Goal: Answer question/provide support: Answer question/provide support

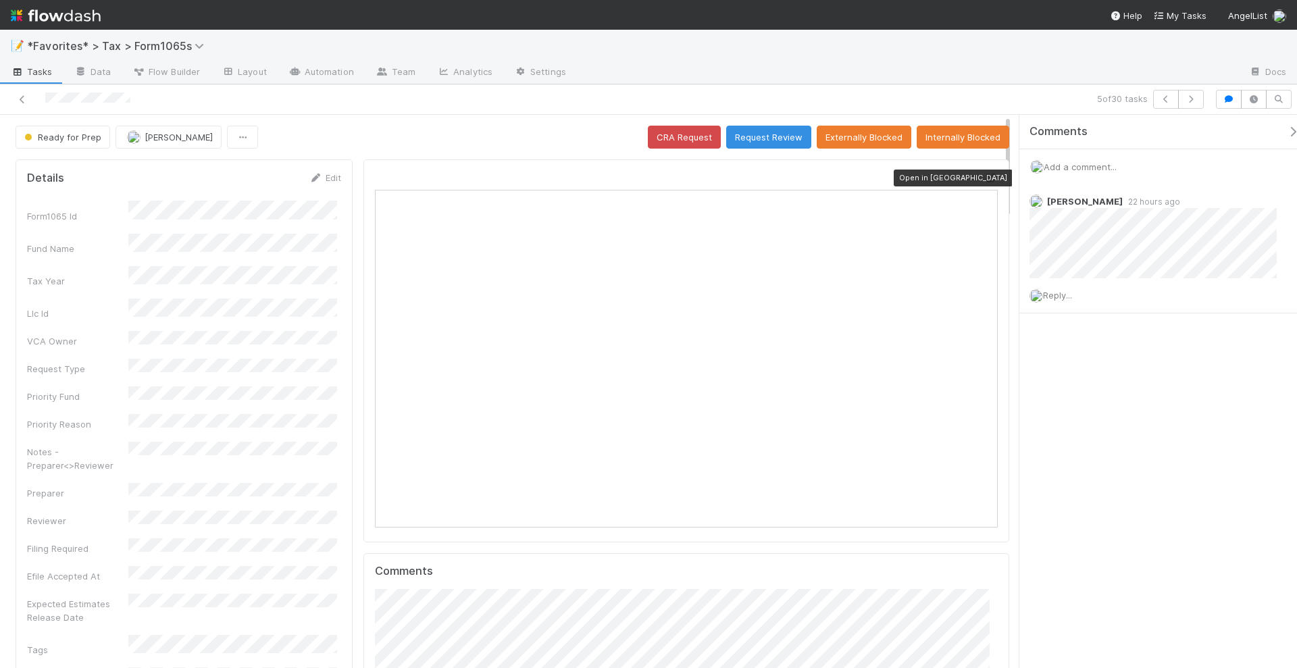
click at [984, 178] on icon at bounding box center [991, 178] width 14 height 9
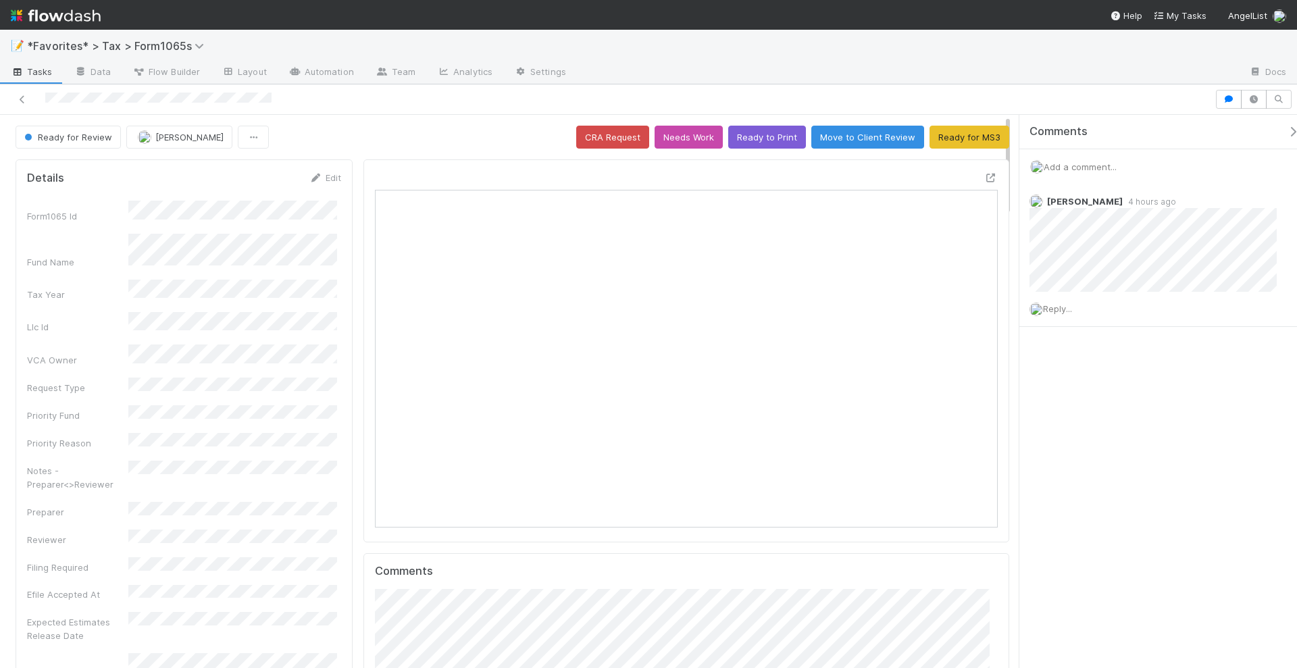
scroll to position [262, 297]
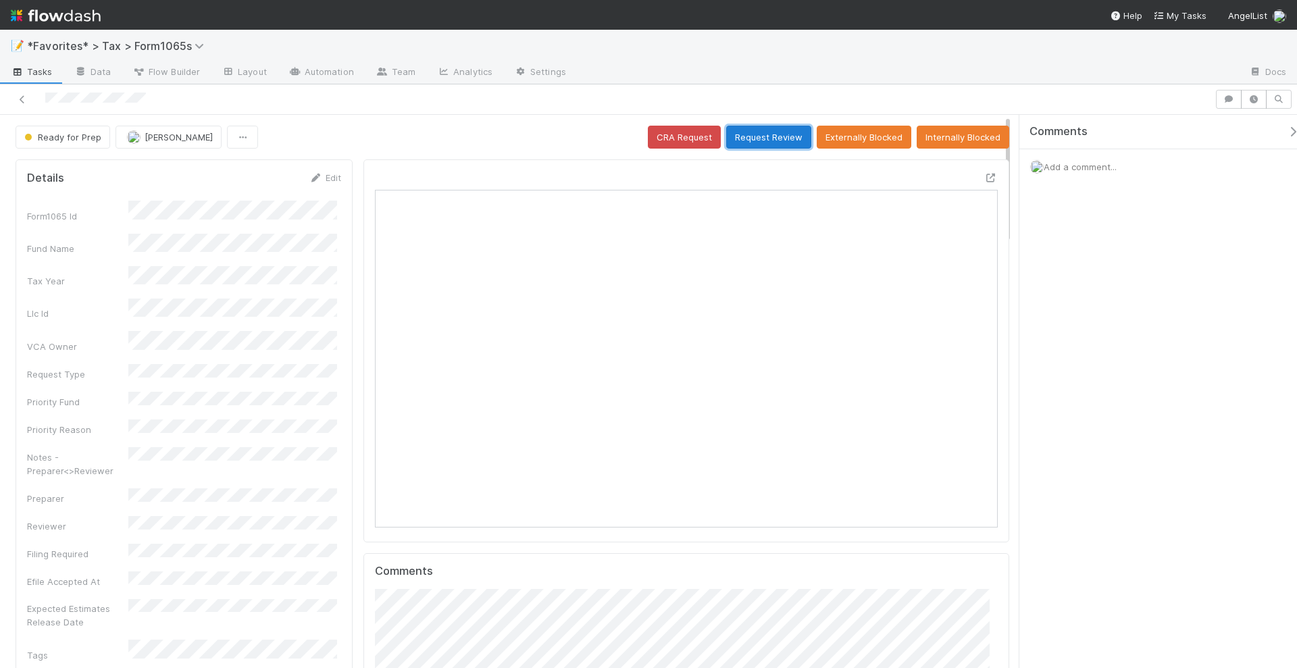
scroll to position [262, 602]
click at [777, 139] on button "Request Review" at bounding box center [768, 137] width 85 height 23
click at [758, 135] on button "Request Review" at bounding box center [768, 137] width 85 height 23
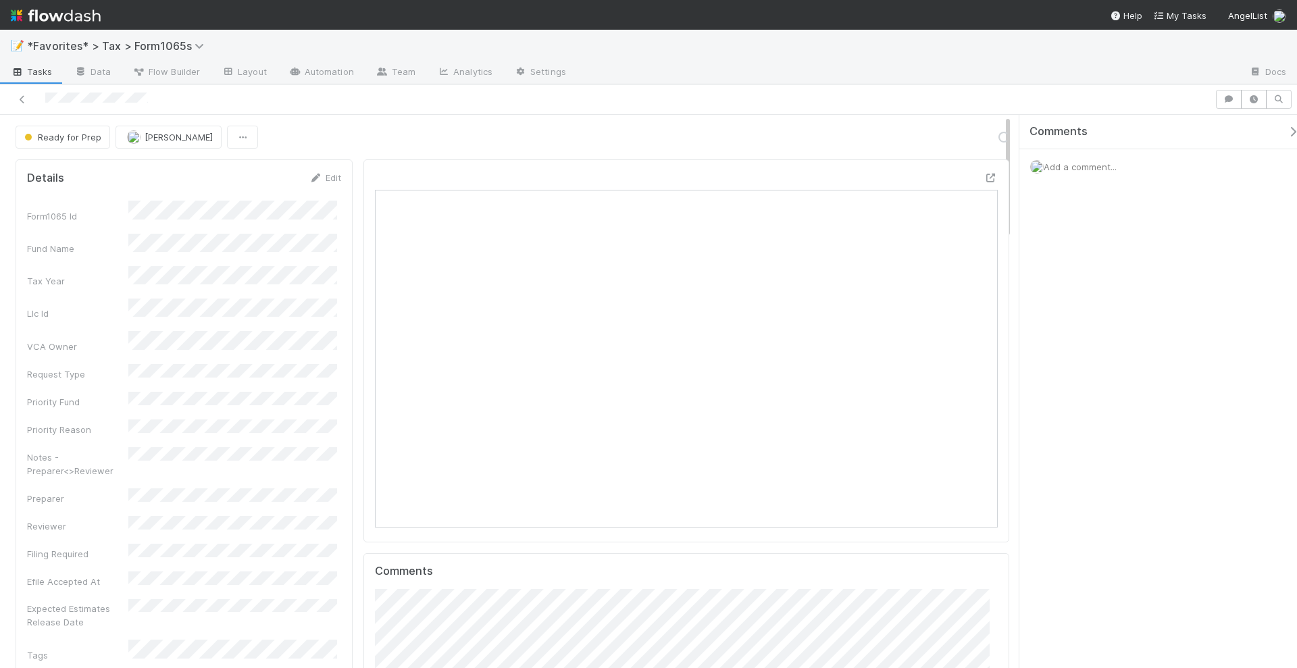
scroll to position [262, 297]
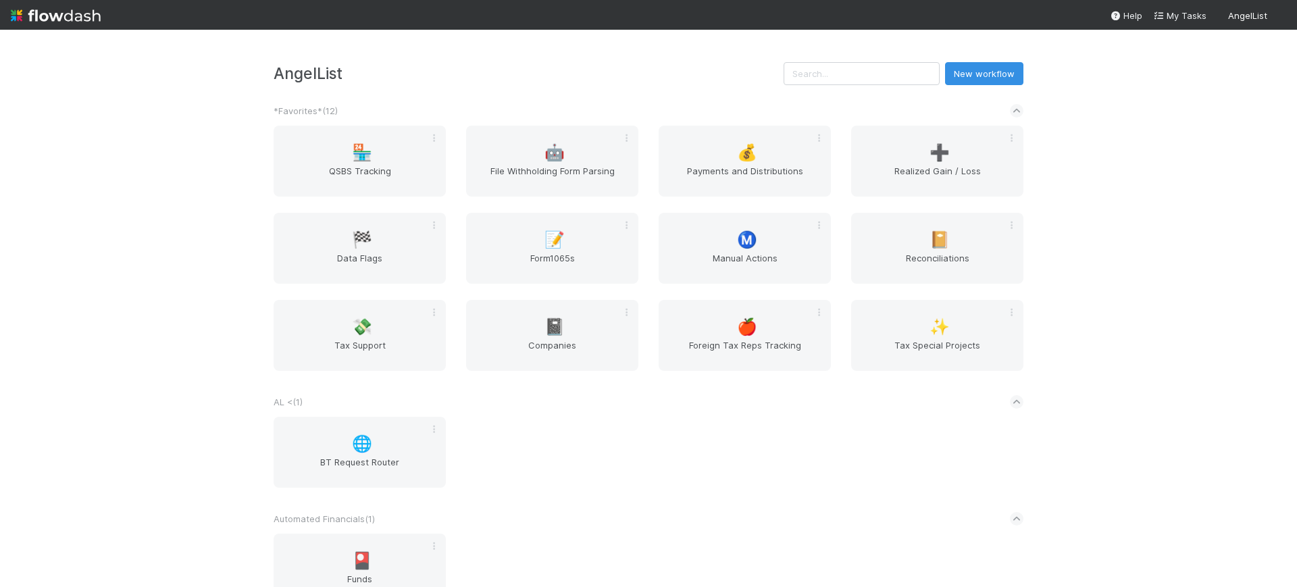
click at [1113, 169] on div "AngelList New workflow *Favorites* ( 12 ) 🏪 QSBS Tracking 🤖 File Withholding Fo…" at bounding box center [648, 308] width 1297 height 557
click at [930, 176] on span "Realized Gain / Loss" at bounding box center [937, 177] width 161 height 27
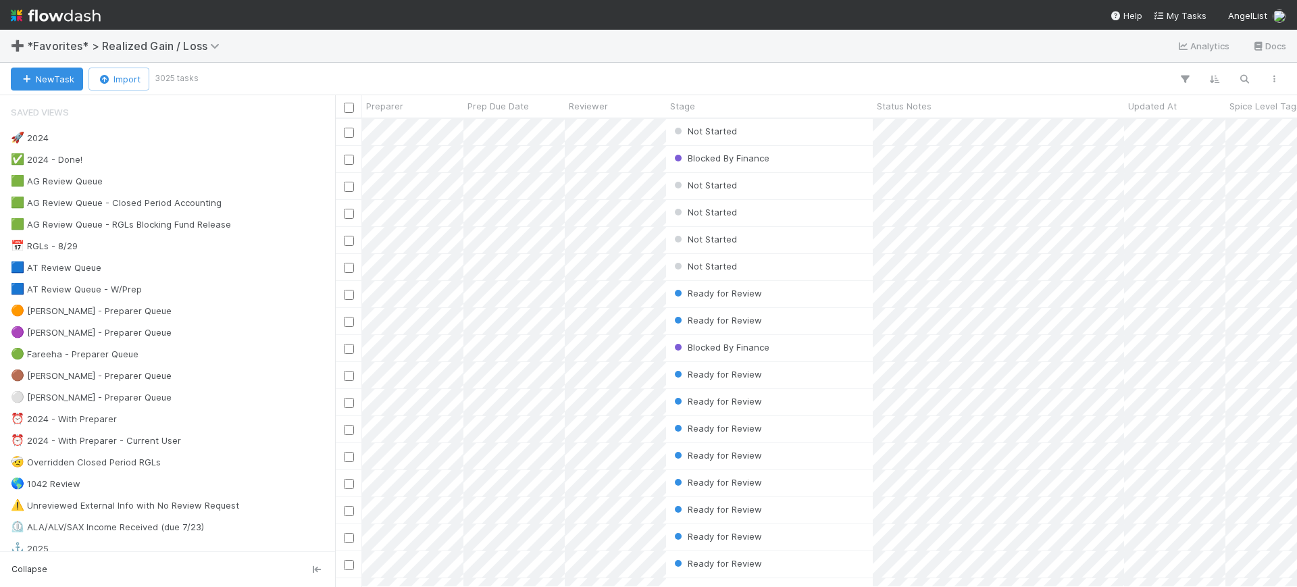
scroll to position [455, 949]
click at [1237, 79] on button "button" at bounding box center [1244, 79] width 24 height 18
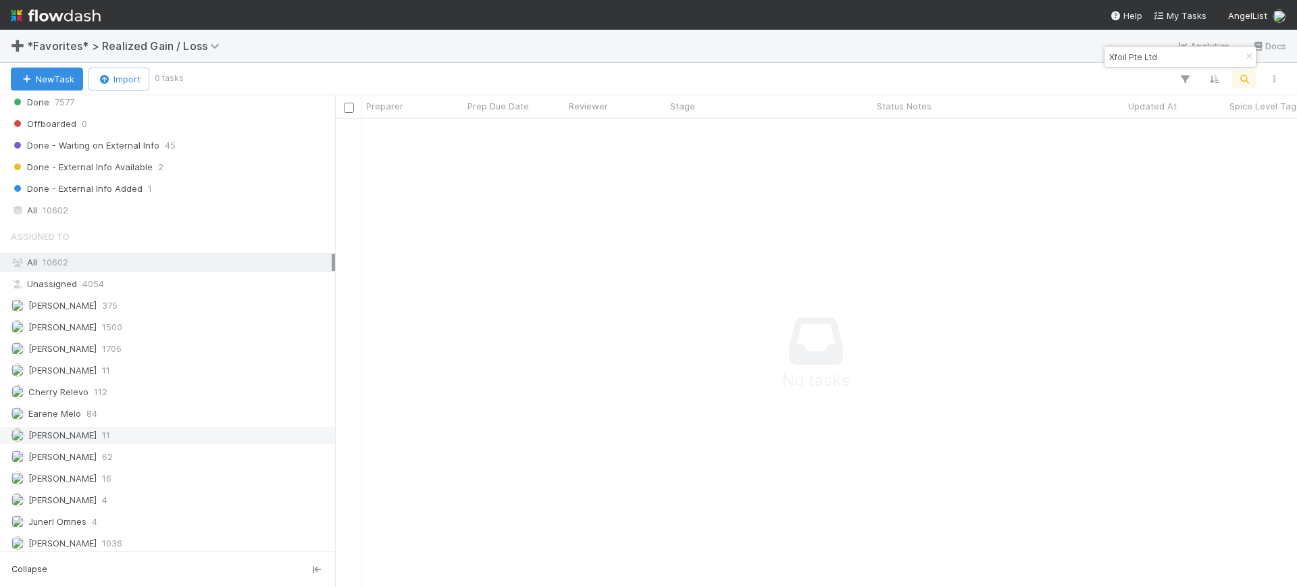
scroll to position [1048, 0]
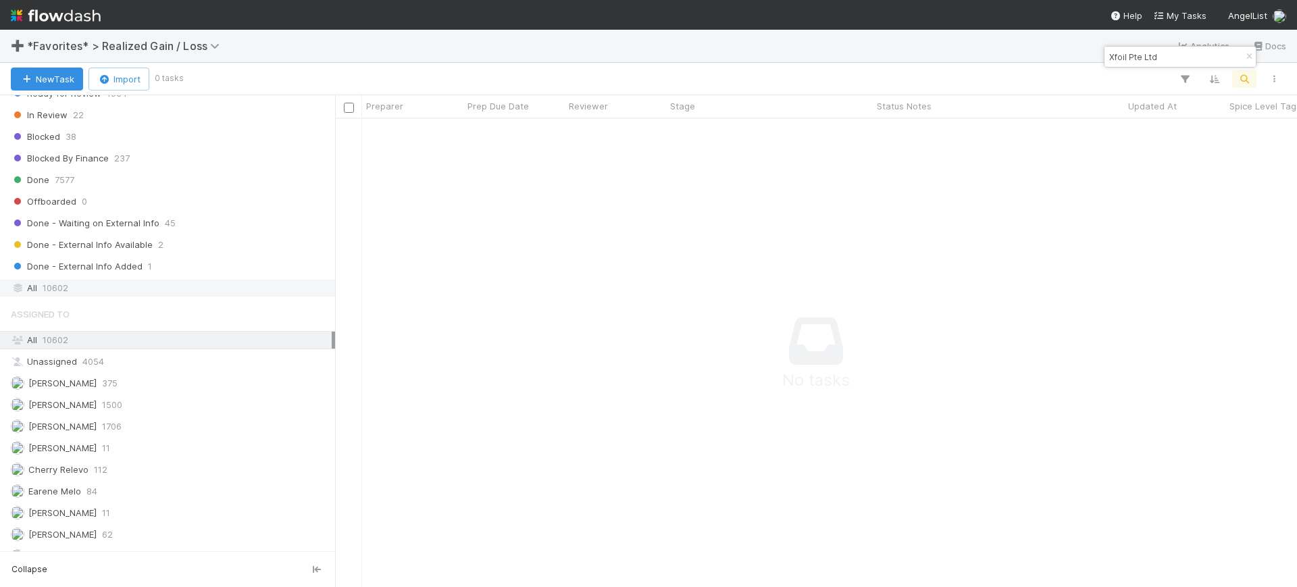
click at [168, 291] on div "All 10602" at bounding box center [171, 288] width 321 height 17
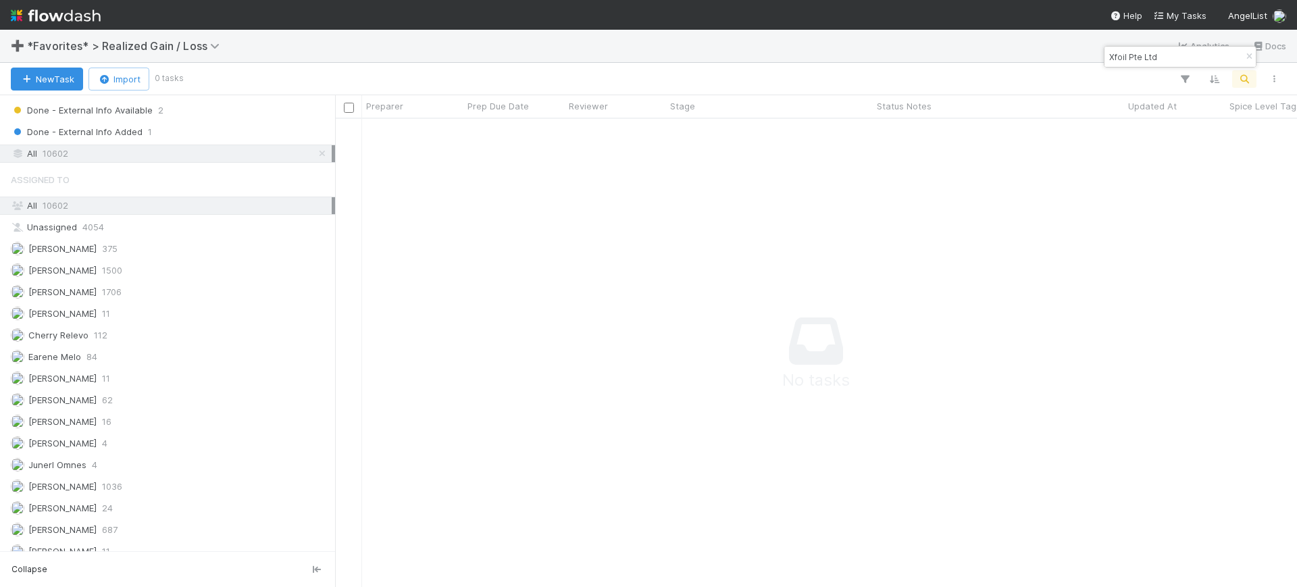
scroll to position [1217, 0]
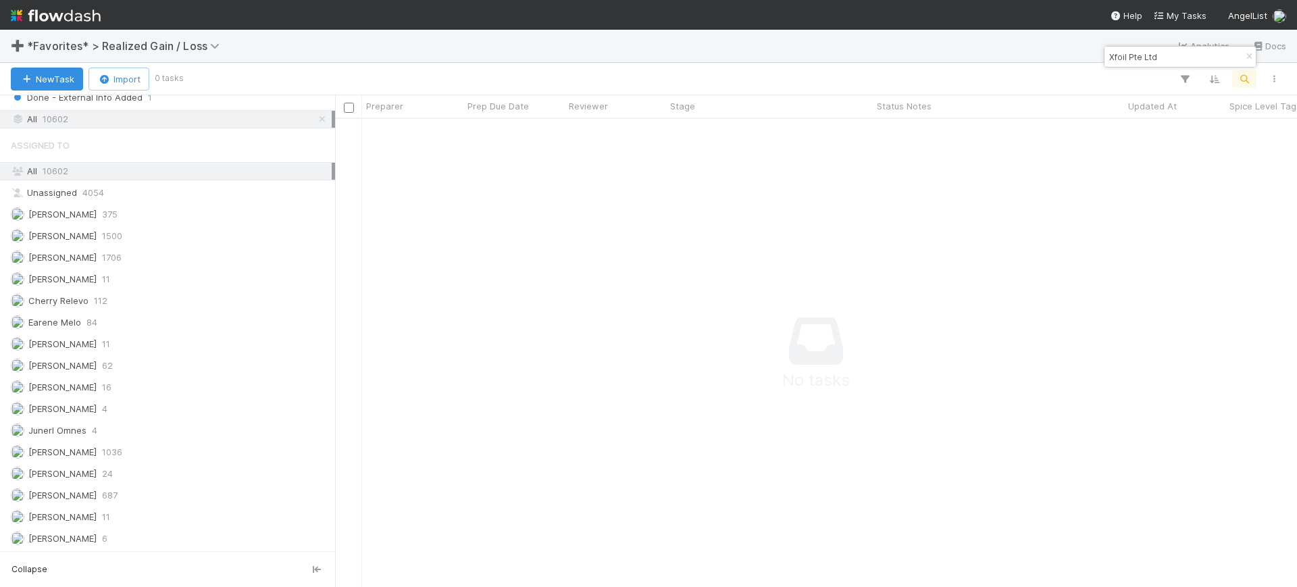
click at [1186, 55] on input "Xfoil Pte Ltd" at bounding box center [1174, 57] width 135 height 16
click at [1182, 55] on input "xfoil" at bounding box center [1174, 57] width 135 height 16
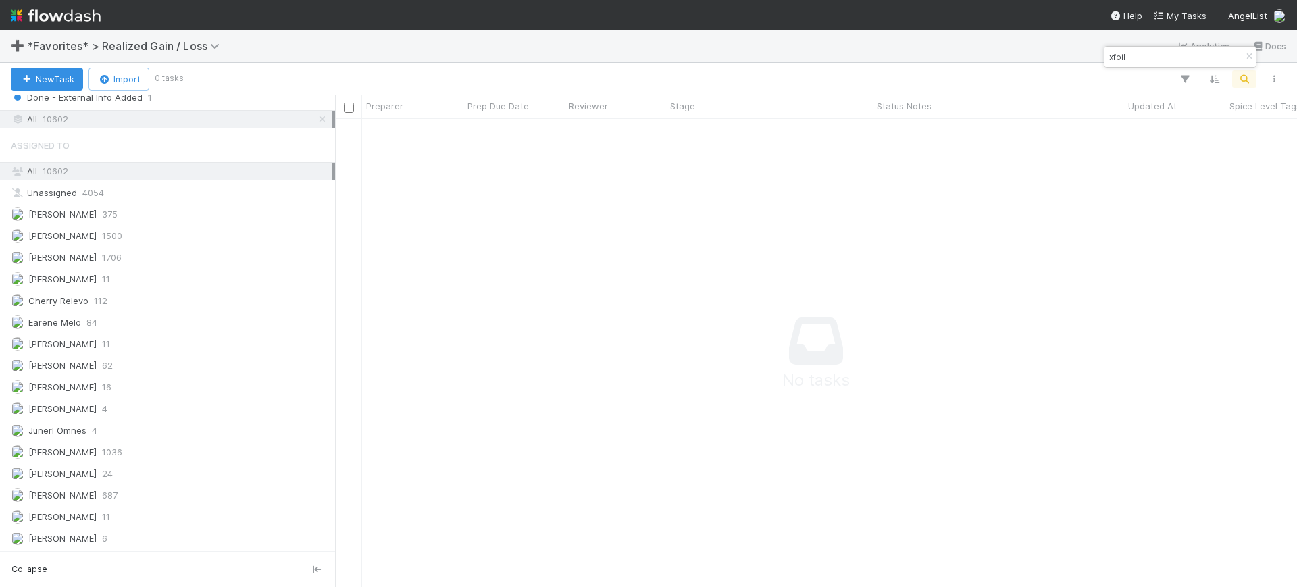
click at [1182, 55] on input "xfoil" at bounding box center [1174, 57] width 135 height 16
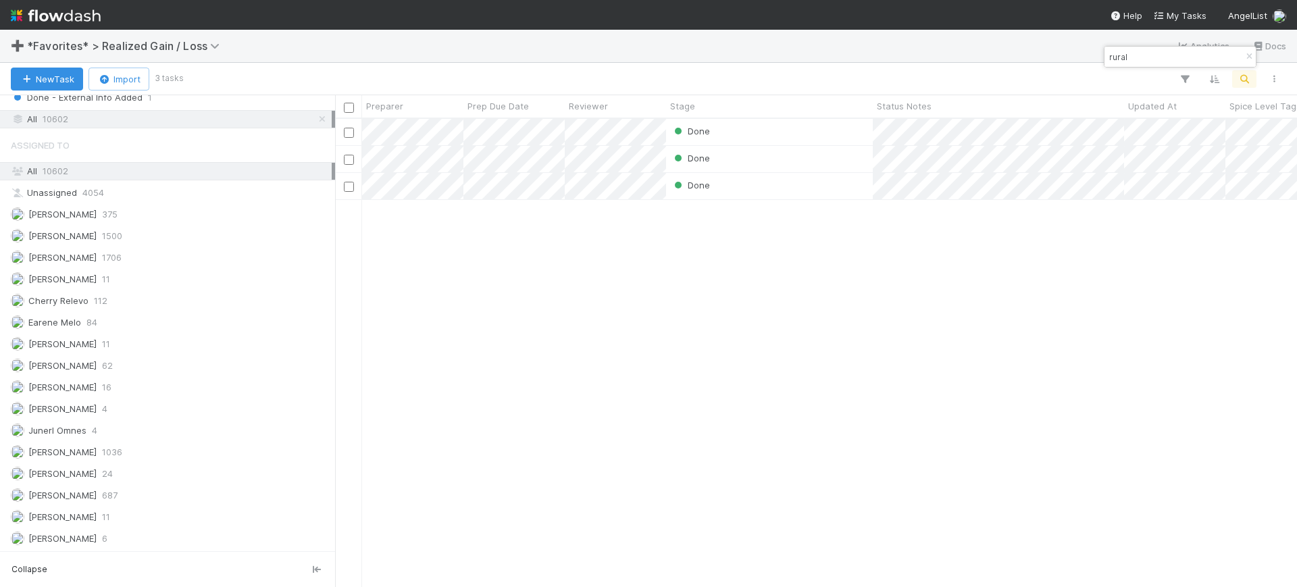
scroll to position [455, 949]
type input "rural"
click at [943, 320] on div "Done Amy Gregorius 0 1 0 0 0 0 0 0 1 Done Assign 0 1 0 0 0 0 0 0 0 Done Assign …" at bounding box center [816, 353] width 962 height 468
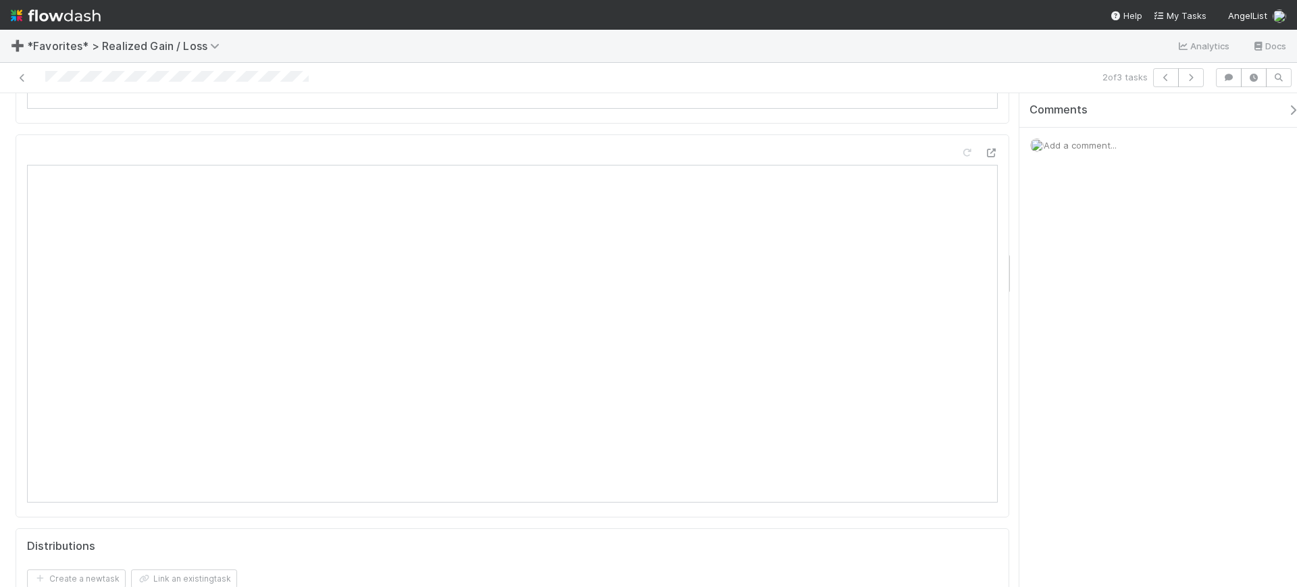
scroll to position [1942, 0]
click at [62, 16] on img at bounding box center [56, 15] width 90 height 23
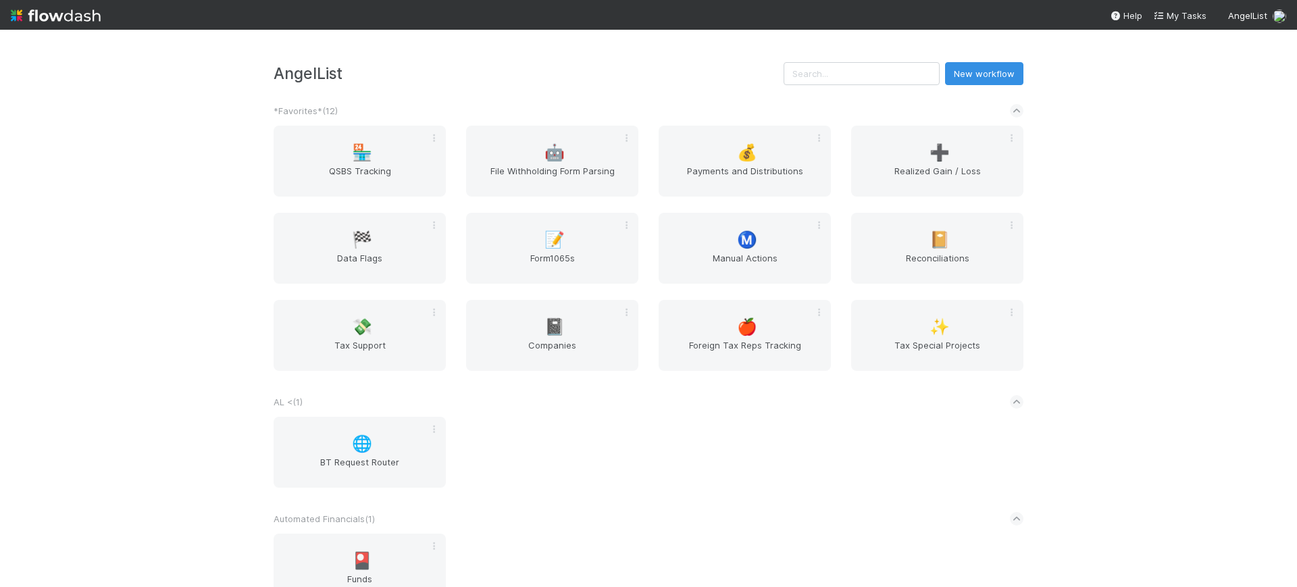
click at [1158, 262] on div "AngelList New workflow *Favorites* ( 12 ) 🏪 QSBS Tracking 🤖 File Withholding Fo…" at bounding box center [648, 308] width 1297 height 557
click at [893, 73] on input "text" at bounding box center [862, 73] width 156 height 23
click at [1124, 195] on div "AngelList New workflow *Favorites* ( 12 ) 🏪 QSBS Tracking 🤖 File Withholding Fo…" at bounding box center [648, 308] width 1297 height 557
click at [904, 72] on input "text" at bounding box center [862, 73] width 156 height 23
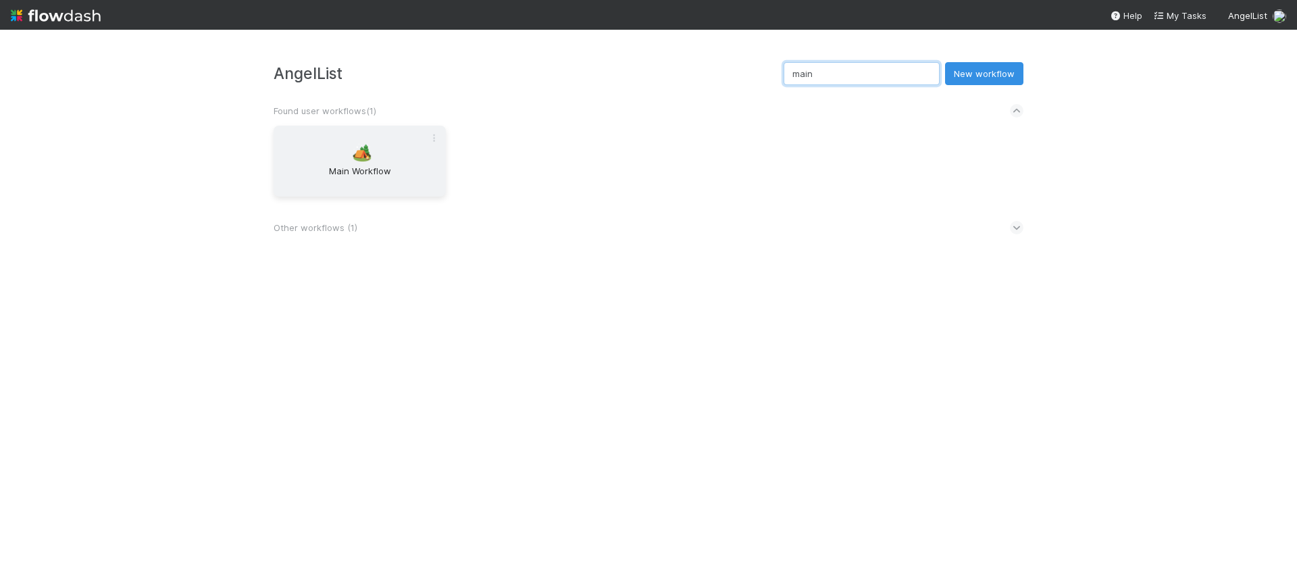
type input "main"
click at [345, 147] on div "🏕️ Main Workflow" at bounding box center [360, 161] width 172 height 71
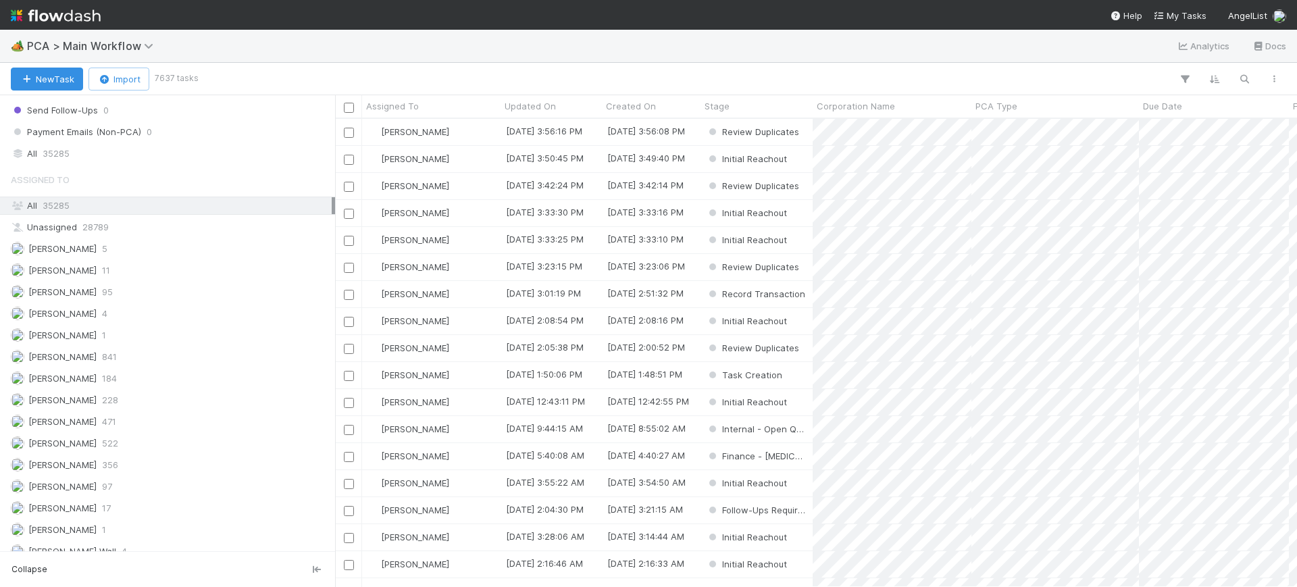
scroll to position [1520, 0]
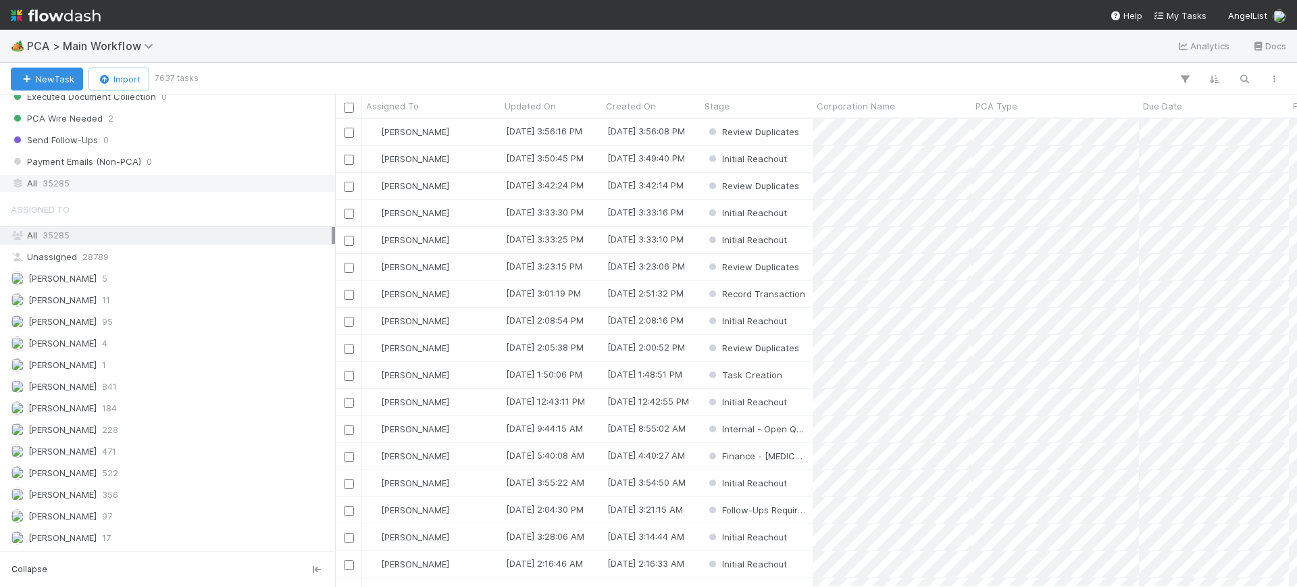
click at [95, 179] on div "All 35285" at bounding box center [171, 183] width 321 height 17
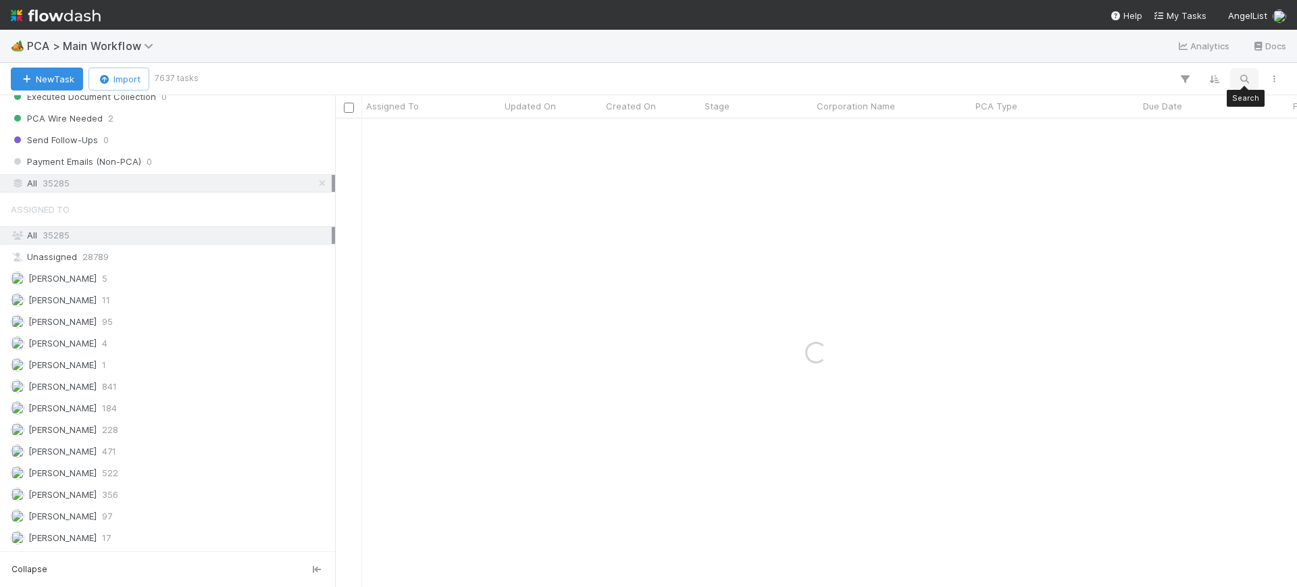
click at [1242, 76] on icon "button" at bounding box center [1245, 79] width 14 height 12
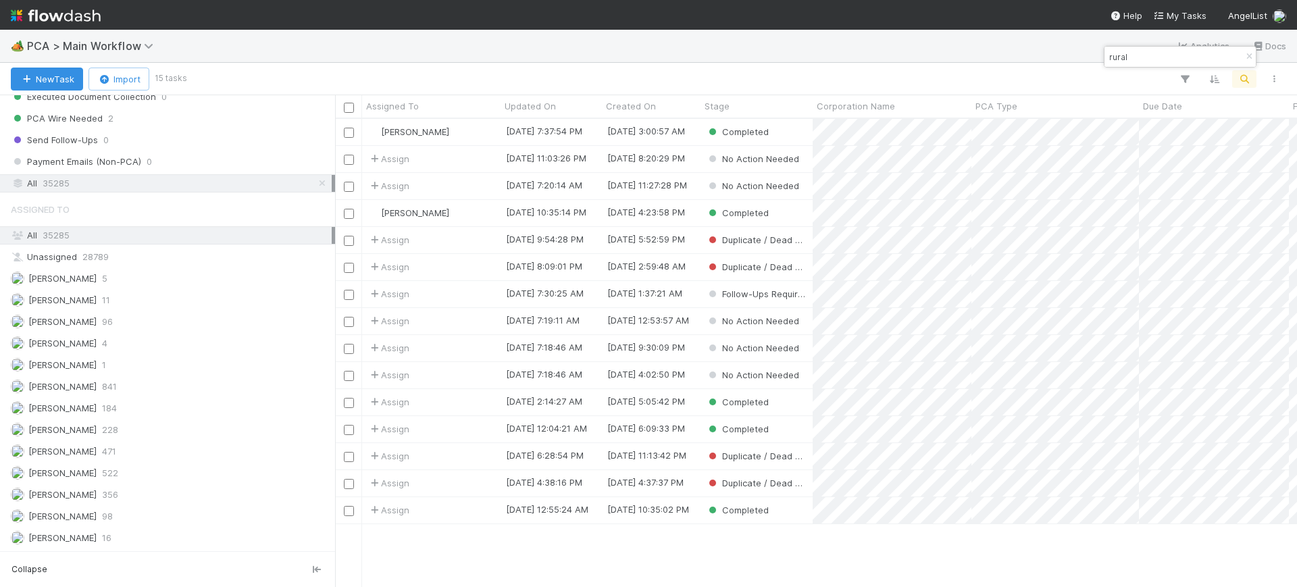
scroll to position [455, 949]
type input "rural"
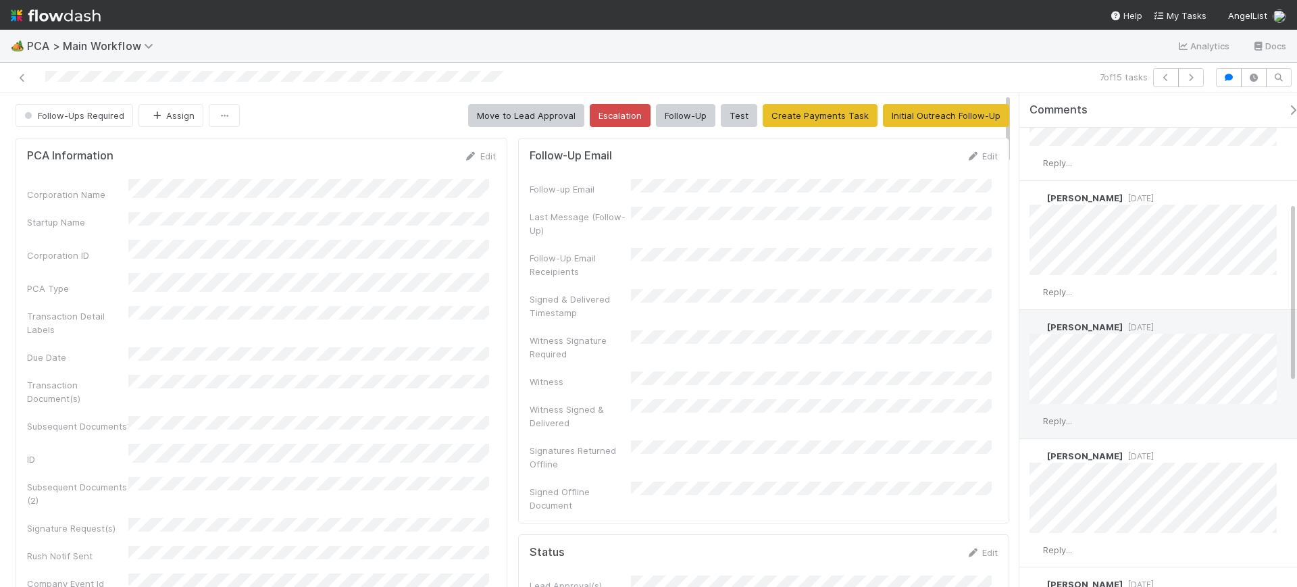
scroll to position [507, 0]
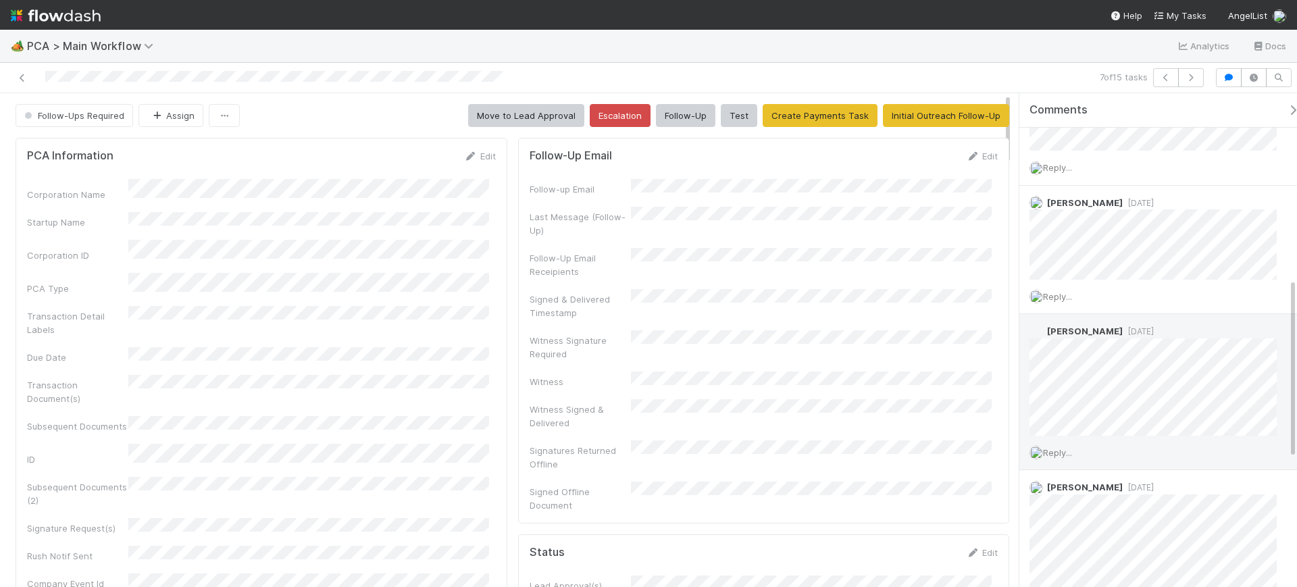
click at [1027, 351] on div "Aana Farooqi 10 months ago" at bounding box center [1160, 374] width 280 height 121
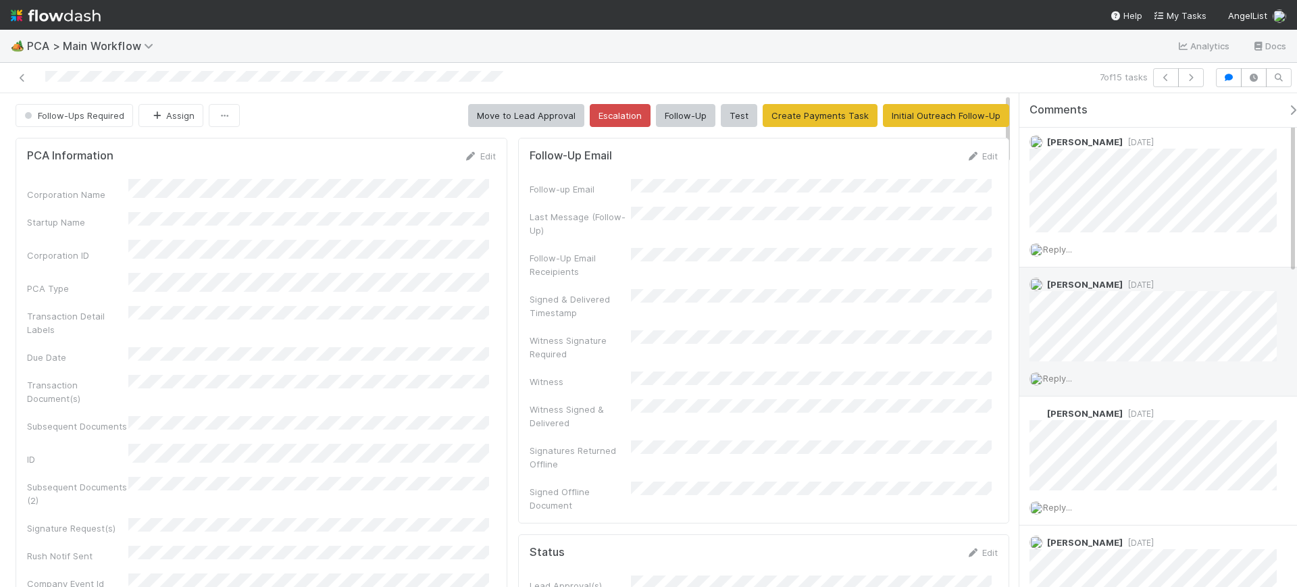
scroll to position [0, 0]
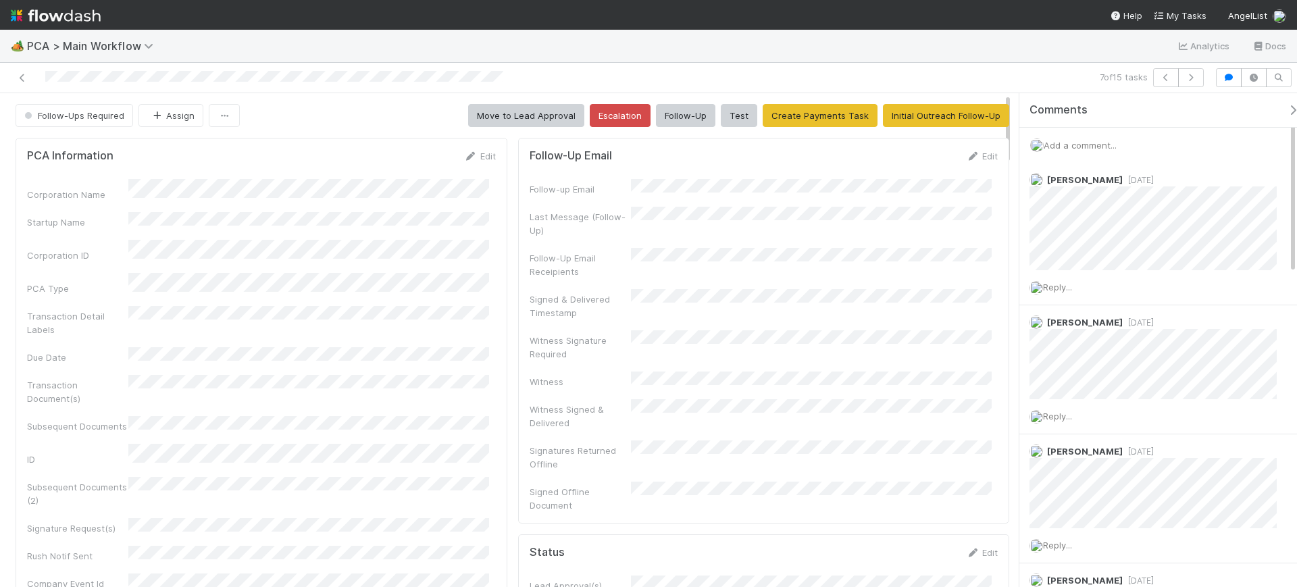
click at [1082, 150] on div "Add a comment..." at bounding box center [1165, 145] width 291 height 35
click at [1084, 145] on span "Add a comment..." at bounding box center [1080, 145] width 73 height 11
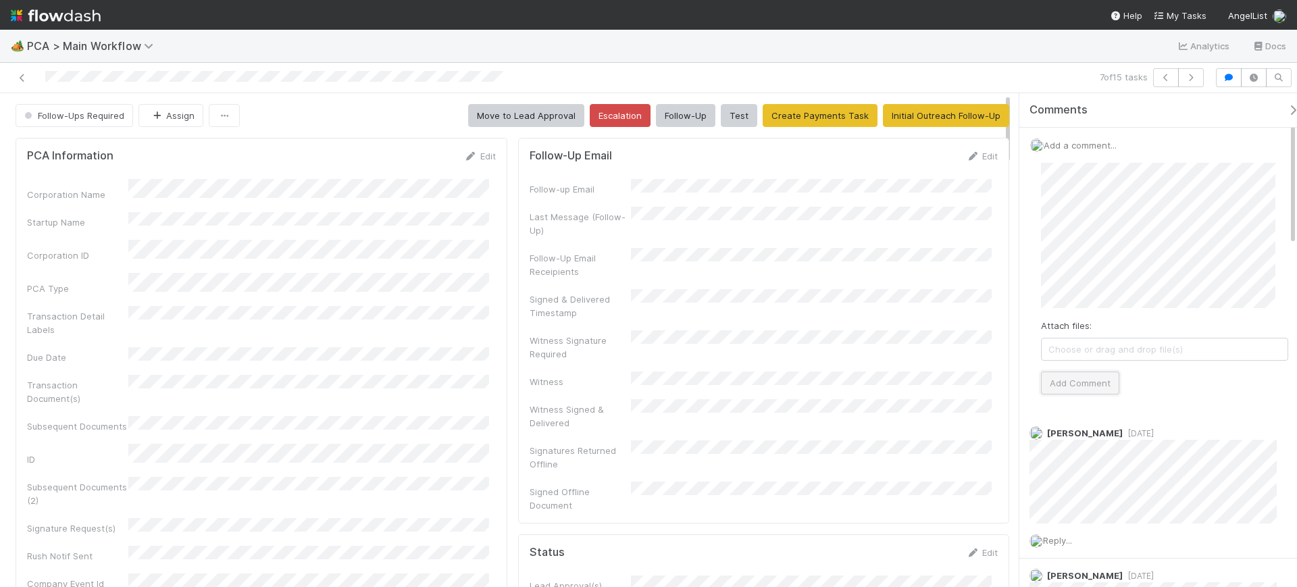
click at [1103, 384] on button "Add Comment" at bounding box center [1080, 383] width 78 height 23
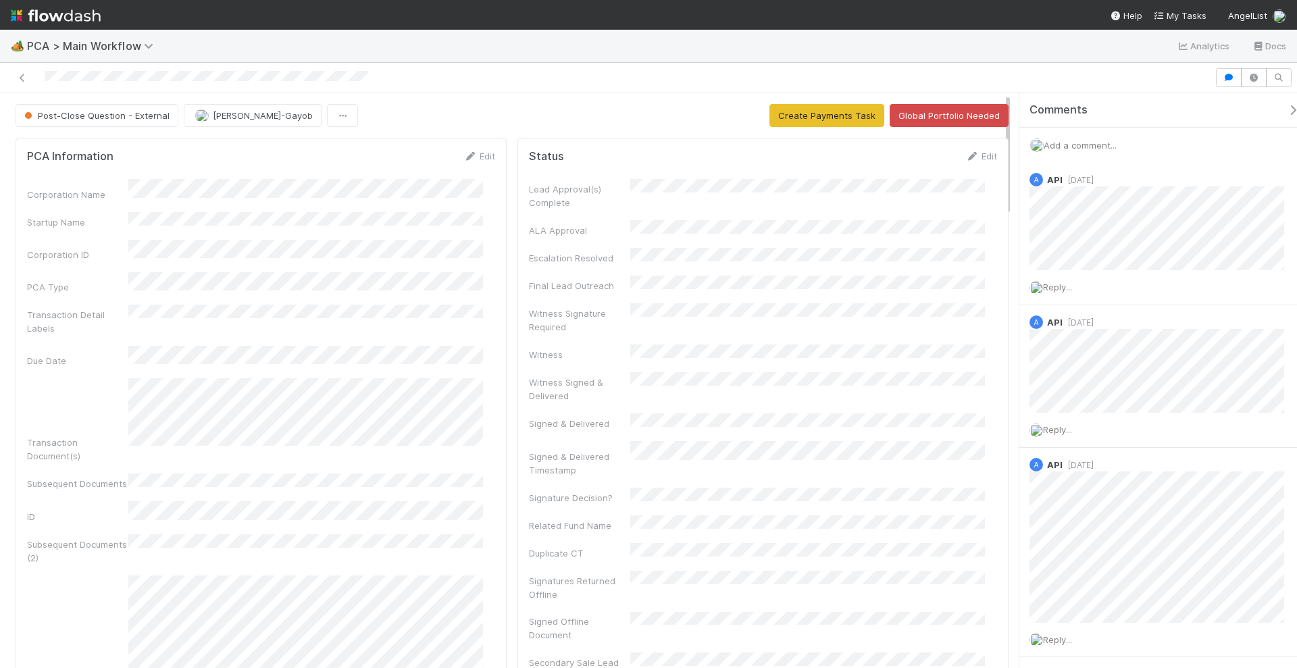
click at [1105, 139] on div "Add a comment..." at bounding box center [1165, 145] width 291 height 35
click at [1088, 149] on span "Add a comment..." at bounding box center [1080, 145] width 73 height 11
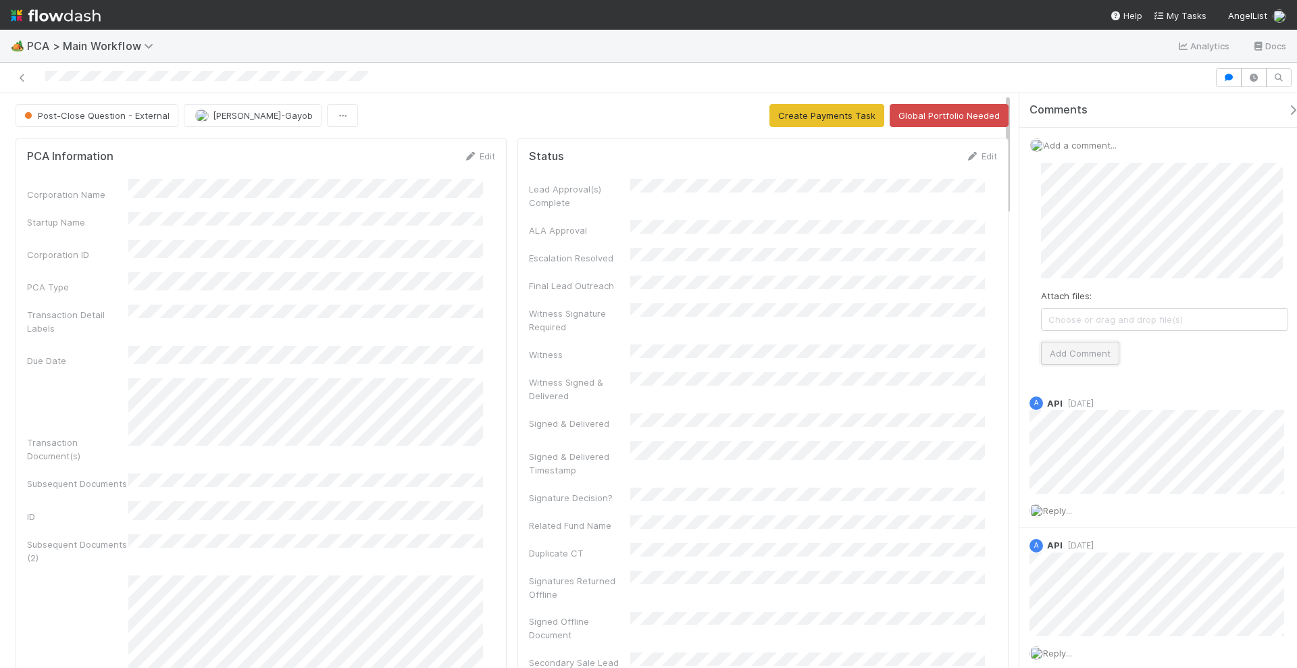
click at [1054, 343] on button "Add Comment" at bounding box center [1080, 353] width 78 height 23
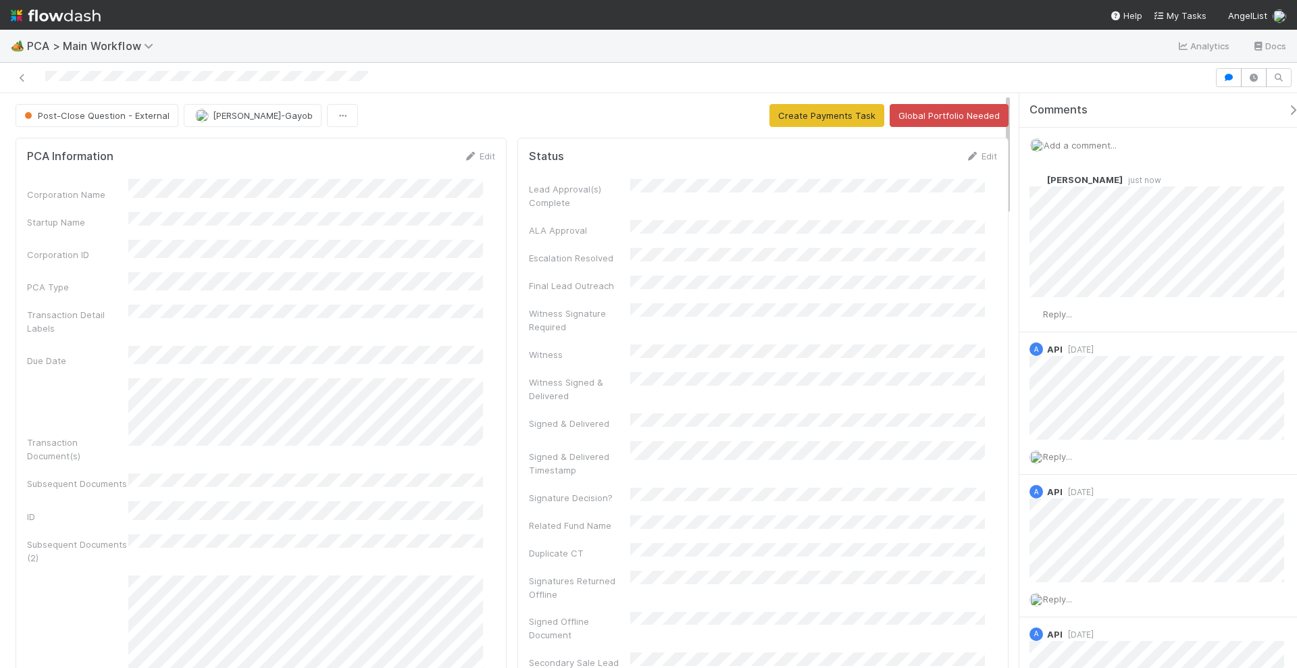
scroll to position [586, 0]
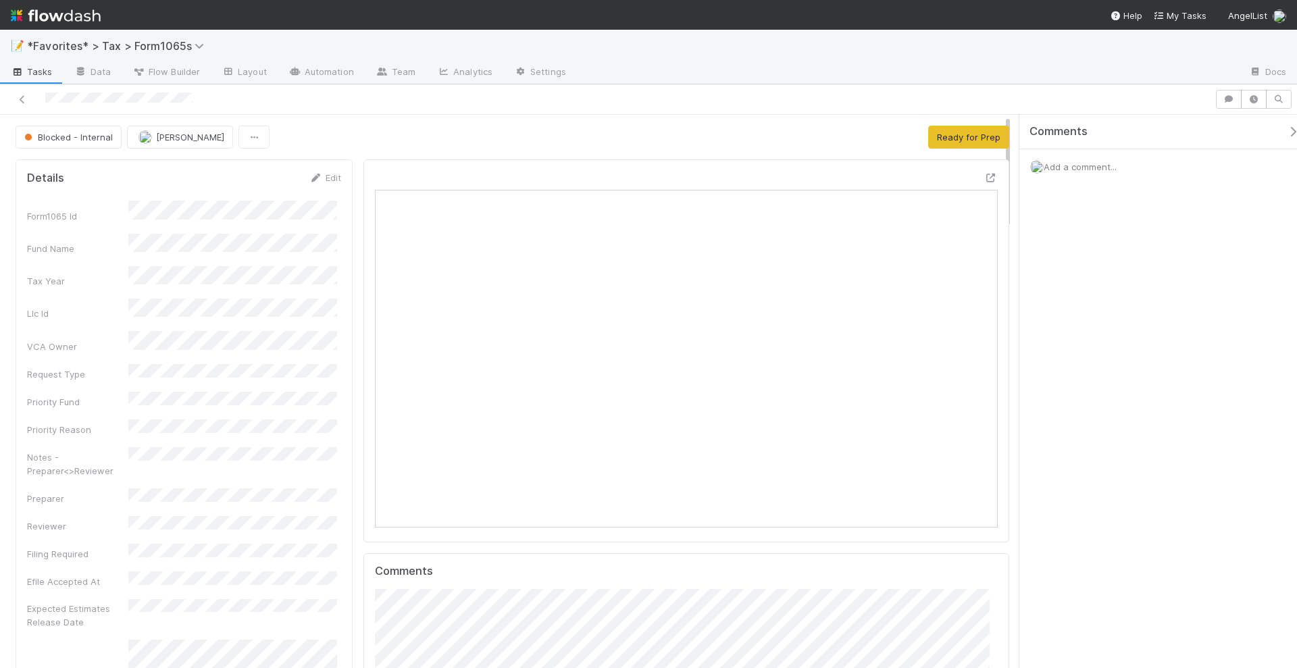
scroll to position [262, 602]
click at [1090, 169] on span "Add a comment..." at bounding box center [1080, 166] width 73 height 11
click at [1063, 382] on button "Add Comment" at bounding box center [1080, 374] width 78 height 23
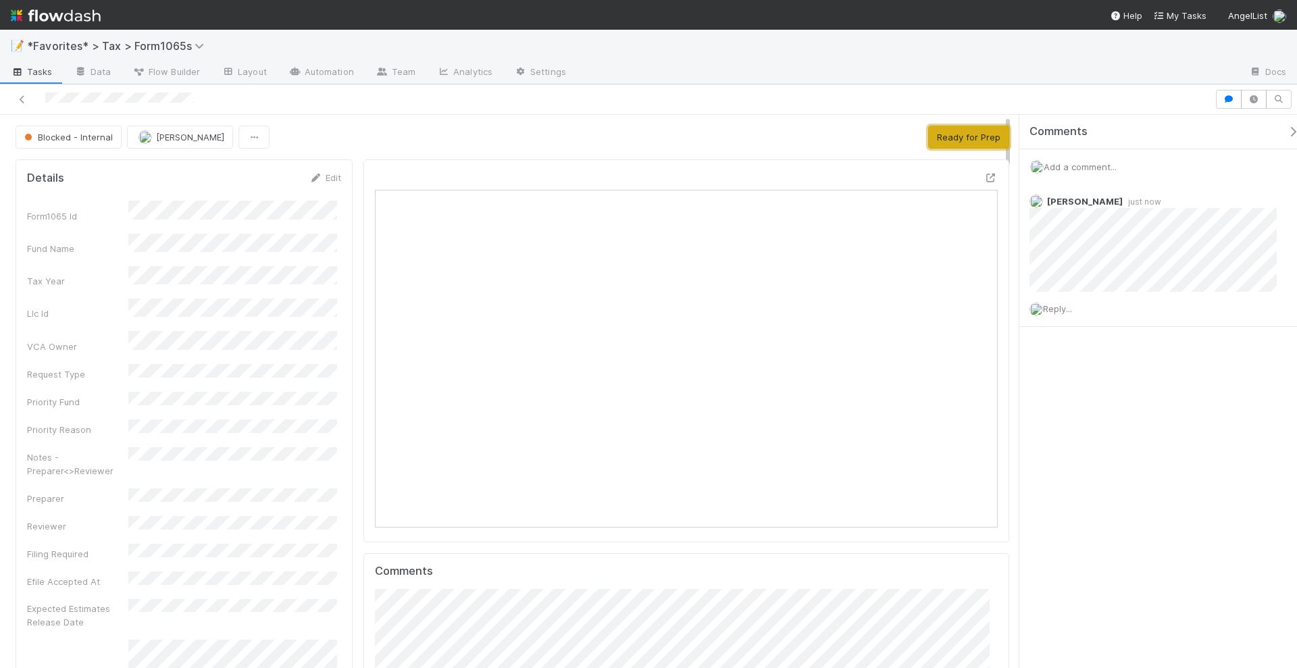
click at [974, 137] on button "Ready for Prep" at bounding box center [968, 137] width 81 height 23
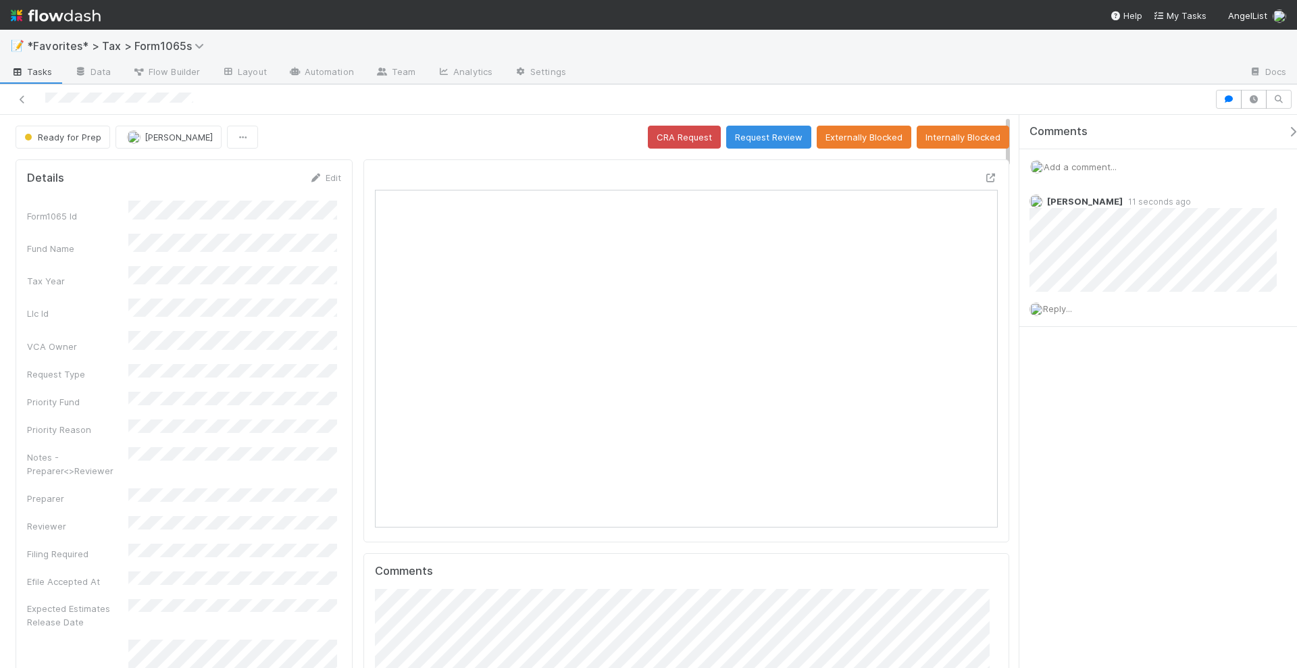
click at [1182, 436] on div "Comments Add a comment... [PERSON_NAME] 11 seconds ago Reply..." at bounding box center [1159, 392] width 278 height 555
click at [549, 113] on div at bounding box center [648, 99] width 1297 height 30
click at [369, 144] on div "Ready for Prep [PERSON_NAME] CRA Request Request Review Externally Blocked Inte…" at bounding box center [513, 137] width 994 height 23
click at [361, 128] on div "Ready for Prep [PERSON_NAME] CRA Request Request Review Externally Blocked Inte…" at bounding box center [513, 137] width 994 height 23
click at [360, 128] on div "Ready for Prep [PERSON_NAME] CRA Request Request Review Externally Blocked Inte…" at bounding box center [513, 137] width 994 height 23
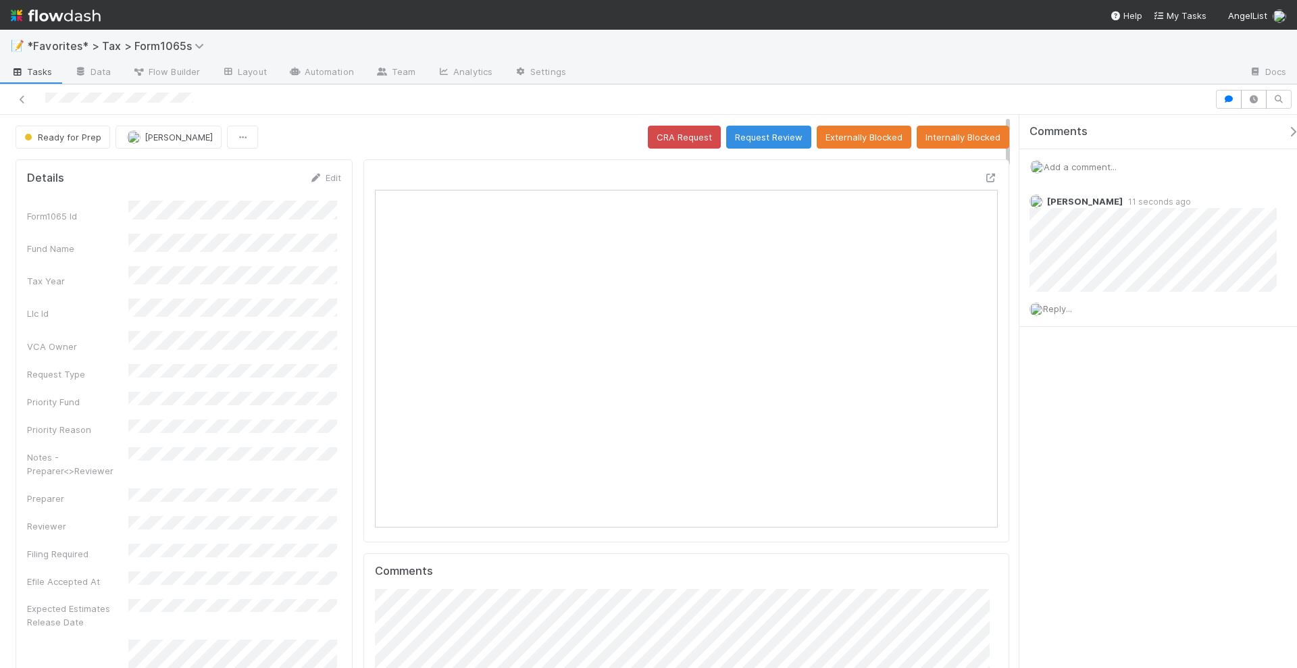
click at [1105, 349] on div "Comments Add a comment... [PERSON_NAME] 11 seconds ago Reply..." at bounding box center [1165, 255] width 291 height 280
click at [352, 135] on div "Ready for Prep [PERSON_NAME] CRA Request Request Review Externally Blocked Inte…" at bounding box center [513, 137] width 994 height 23
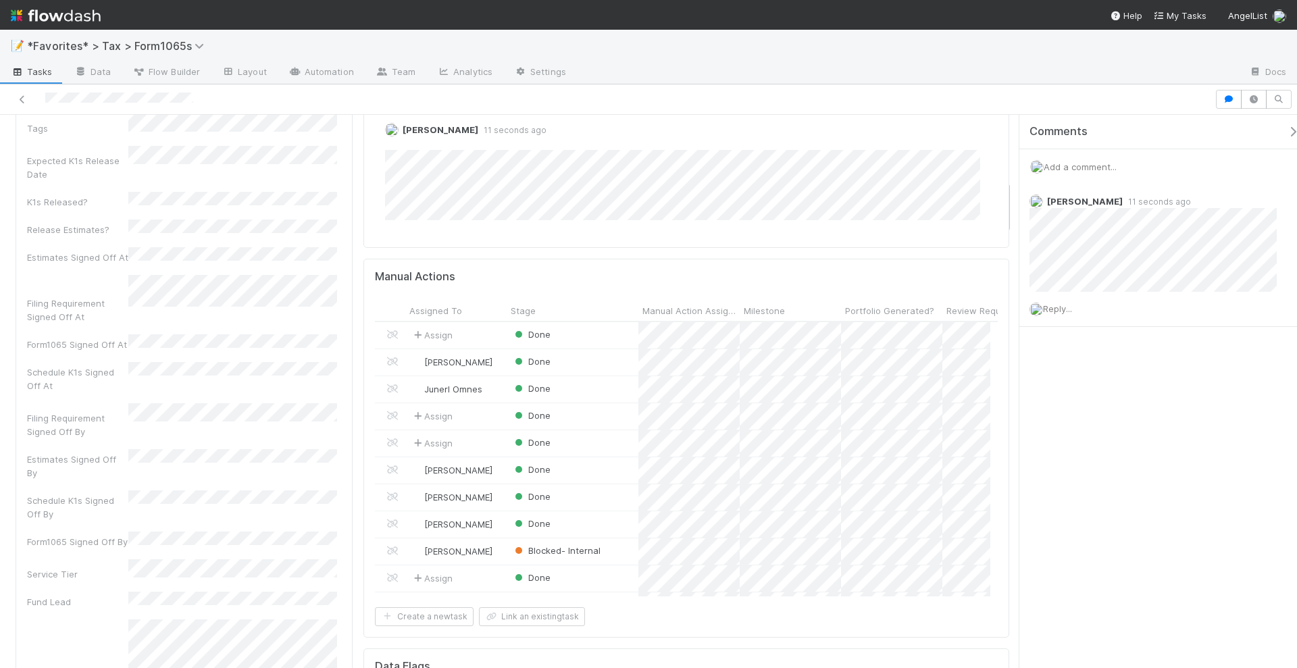
scroll to position [0, 0]
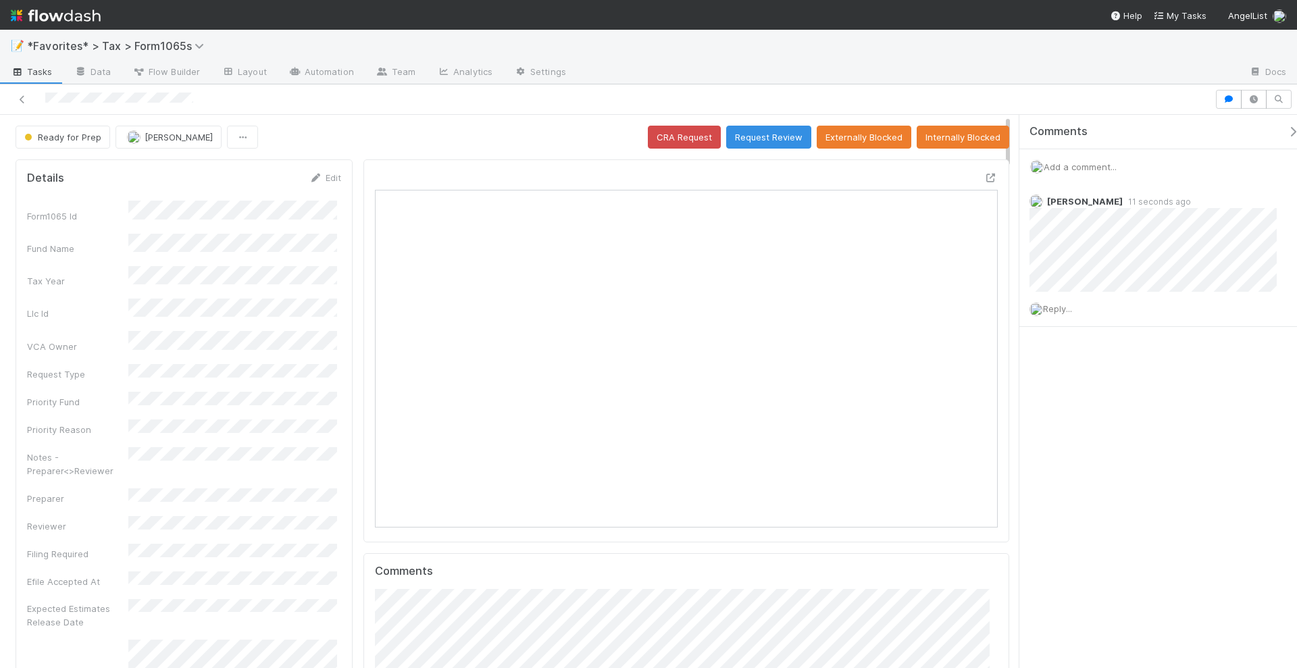
click at [1159, 421] on div "Comments Add a comment... [PERSON_NAME] 11 seconds ago Reply..." at bounding box center [1159, 392] width 278 height 555
click at [1159, 378] on div "Comments Add a comment... [PERSON_NAME] 11 seconds ago Reply..." at bounding box center [1165, 255] width 291 height 280
